Goal: Navigation & Orientation: Find specific page/section

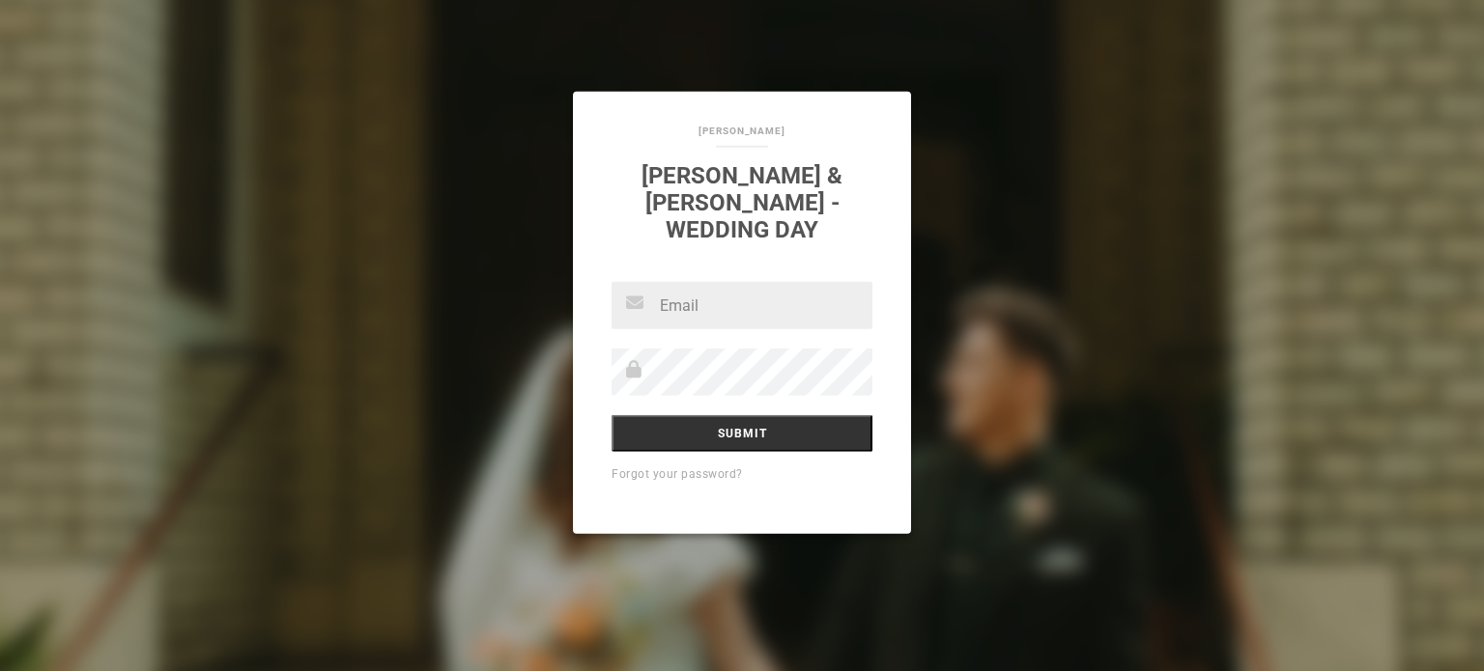
click at [680, 285] on input "text" at bounding box center [742, 305] width 261 height 47
click at [738, 295] on input "text" at bounding box center [742, 305] width 261 height 47
click at [689, 285] on input "text" at bounding box center [742, 305] width 261 height 47
type input "[EMAIL_ADDRESS][DOMAIN_NAME]"
click at [783, 433] on input "Submit" at bounding box center [742, 433] width 261 height 37
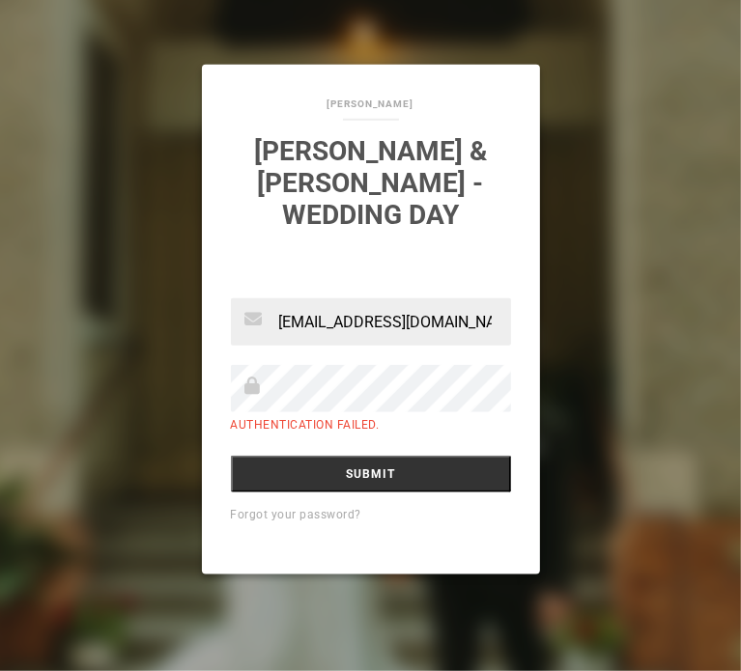
click at [231, 456] on input "Submit" at bounding box center [371, 474] width 280 height 37
